Goal: Find contact information: Find contact information

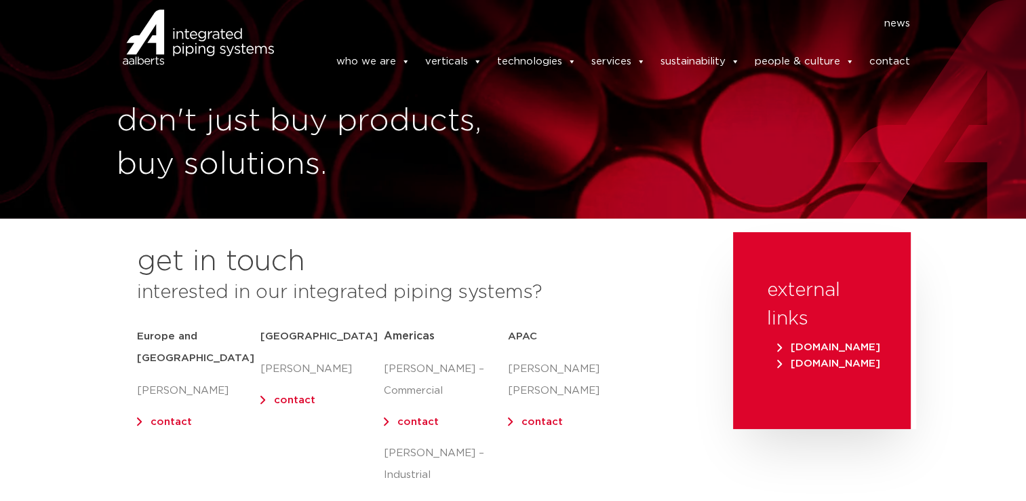
click at [173, 416] on link "contact" at bounding box center [171, 421] width 41 height 10
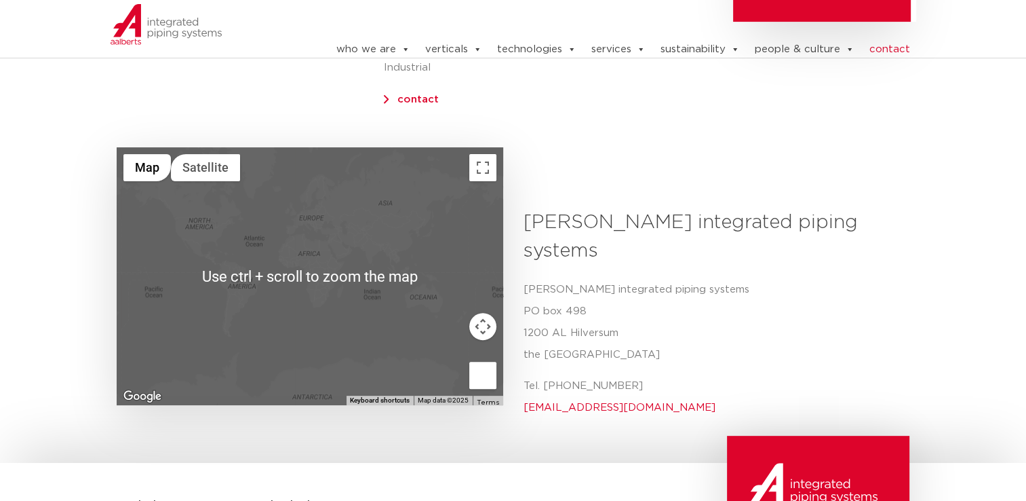
scroll to position [475, 0]
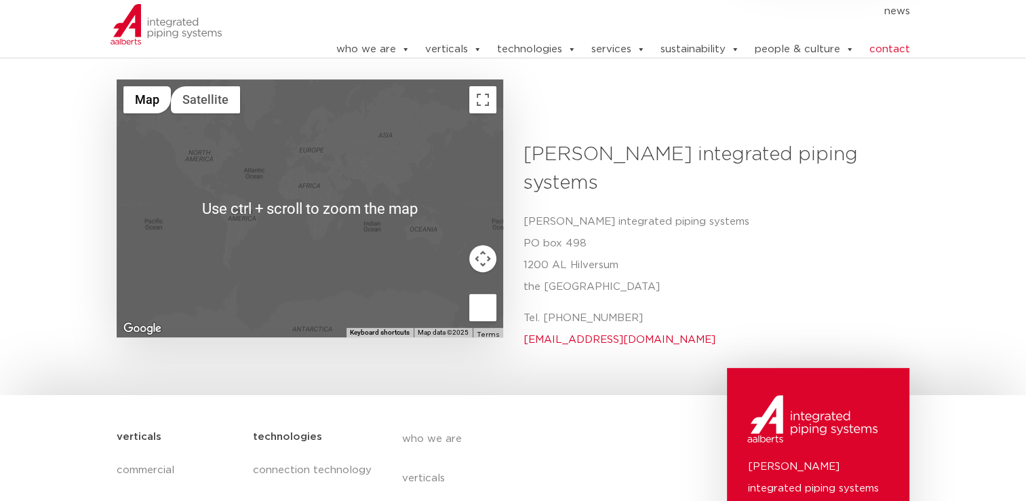
click at [663, 211] on p "[PERSON_NAME] integrated piping systems [STREET_ADDRESS]" at bounding box center [712, 254] width 376 height 87
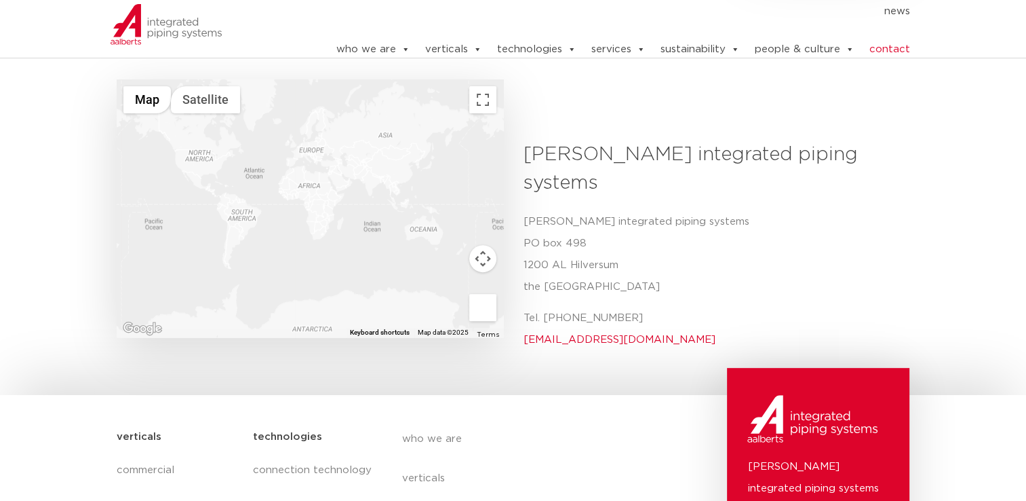
click at [613, 221] on p "[PERSON_NAME] integrated piping systems [STREET_ADDRESS]" at bounding box center [712, 254] width 376 height 87
click at [626, 307] on p "Tel. [PHONE_NUMBER] [EMAIL_ADDRESS][DOMAIN_NAME]" at bounding box center [712, 328] width 376 height 43
click at [614, 307] on p "Tel. [PHONE_NUMBER] [EMAIL_ADDRESS][DOMAIN_NAME]" at bounding box center [712, 328] width 376 height 43
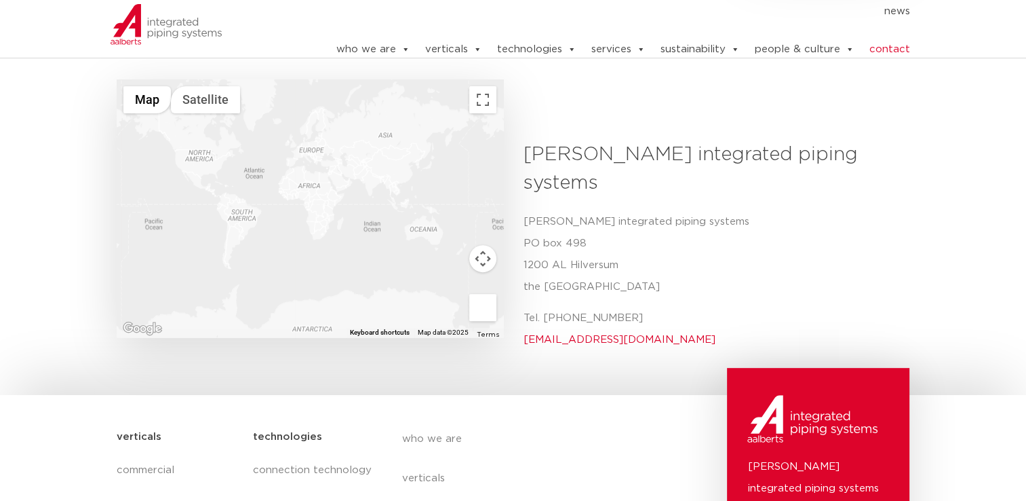
click at [614, 307] on p "Tel. [PHONE_NUMBER] [EMAIL_ADDRESS][DOMAIN_NAME]" at bounding box center [712, 328] width 376 height 43
drag, startPoint x: 656, startPoint y: 265, endPoint x: 543, endPoint y: 273, distance: 114.2
click at [543, 307] on p "Tel. [PHONE_NUMBER] [EMAIL_ADDRESS][DOMAIN_NAME]" at bounding box center [712, 328] width 376 height 43
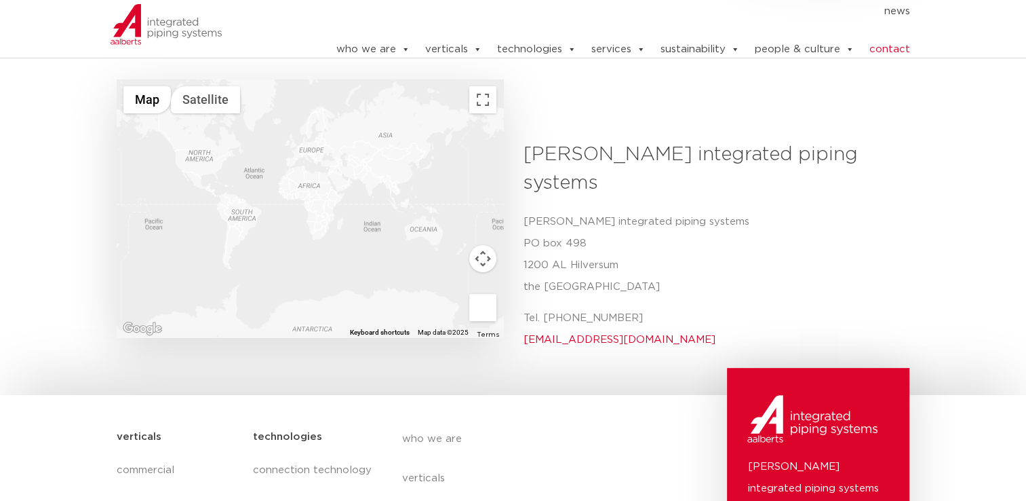
copy p "[PHONE_NUMBER]"
